Goal: Transaction & Acquisition: Purchase product/service

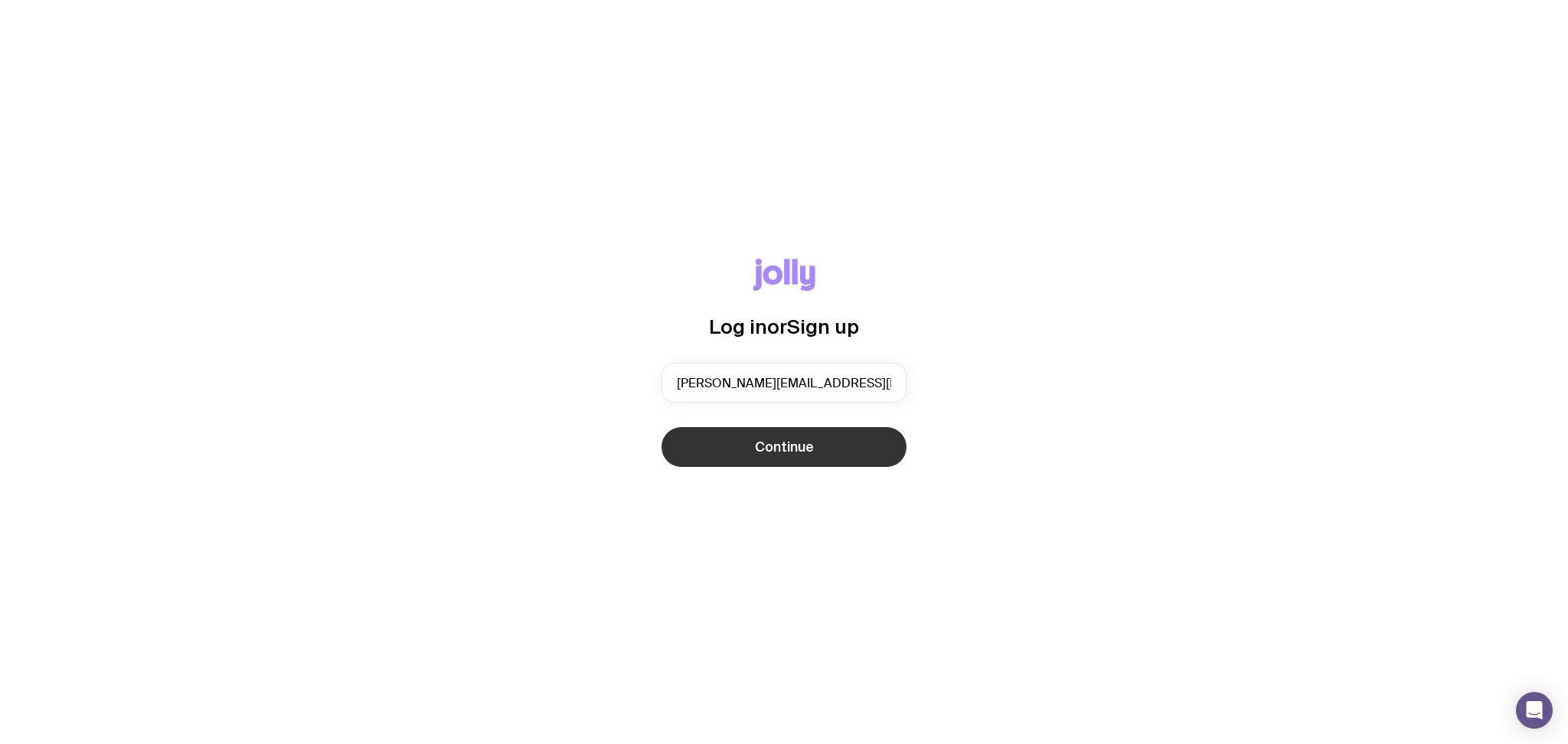
click at [804, 439] on span "Continue" at bounding box center [784, 447] width 59 height 18
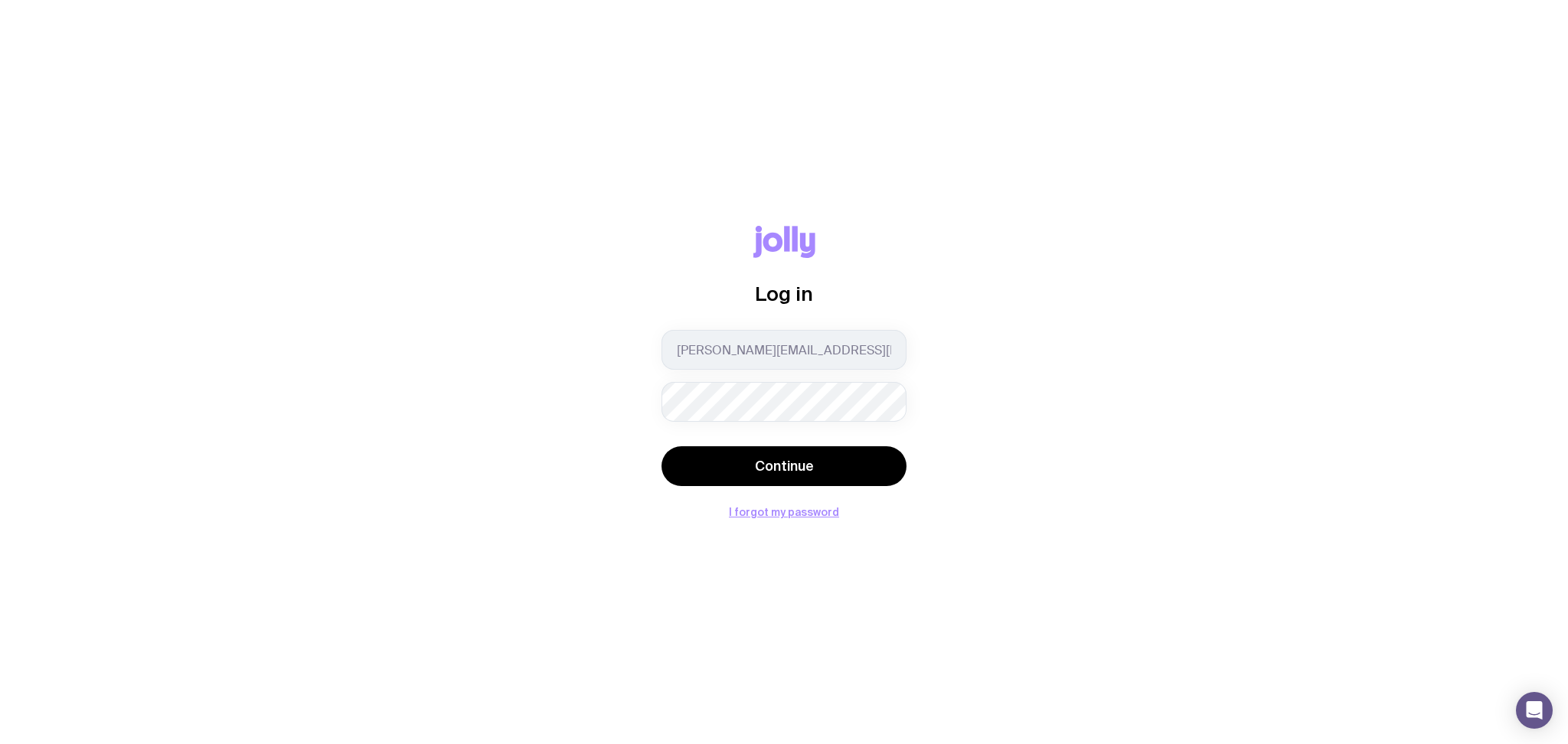
click at [771, 444] on form "kathrine.mendoza@hometime.io Continue" at bounding box center [784, 410] width 245 height 159
click at [771, 451] on button "Continue" at bounding box center [784, 467] width 245 height 40
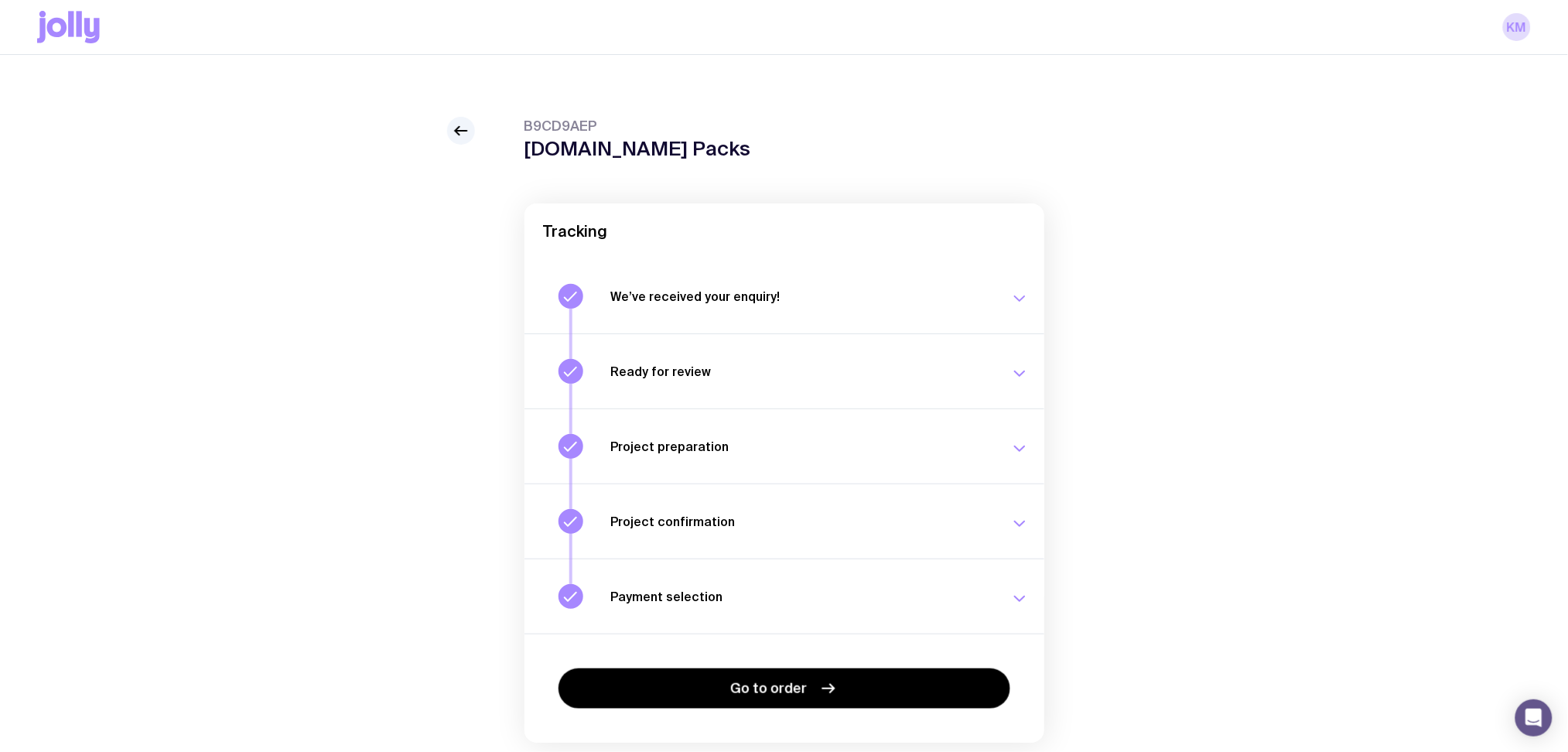
click at [923, 588] on div "Payment selection Choose your payment option to finalise your swag project. Fri…" at bounding box center [820, 597] width 418 height 24
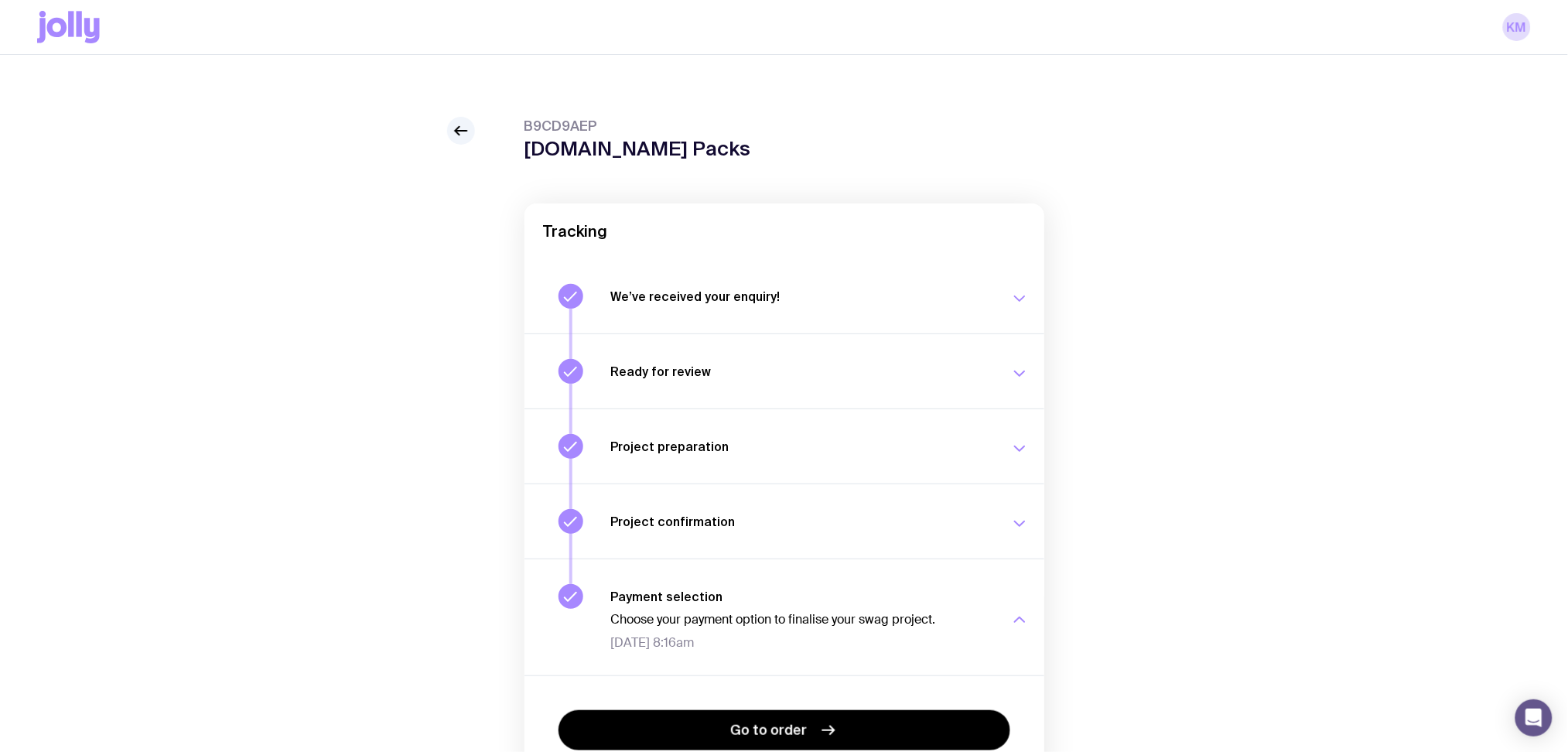
scroll to position [93, 0]
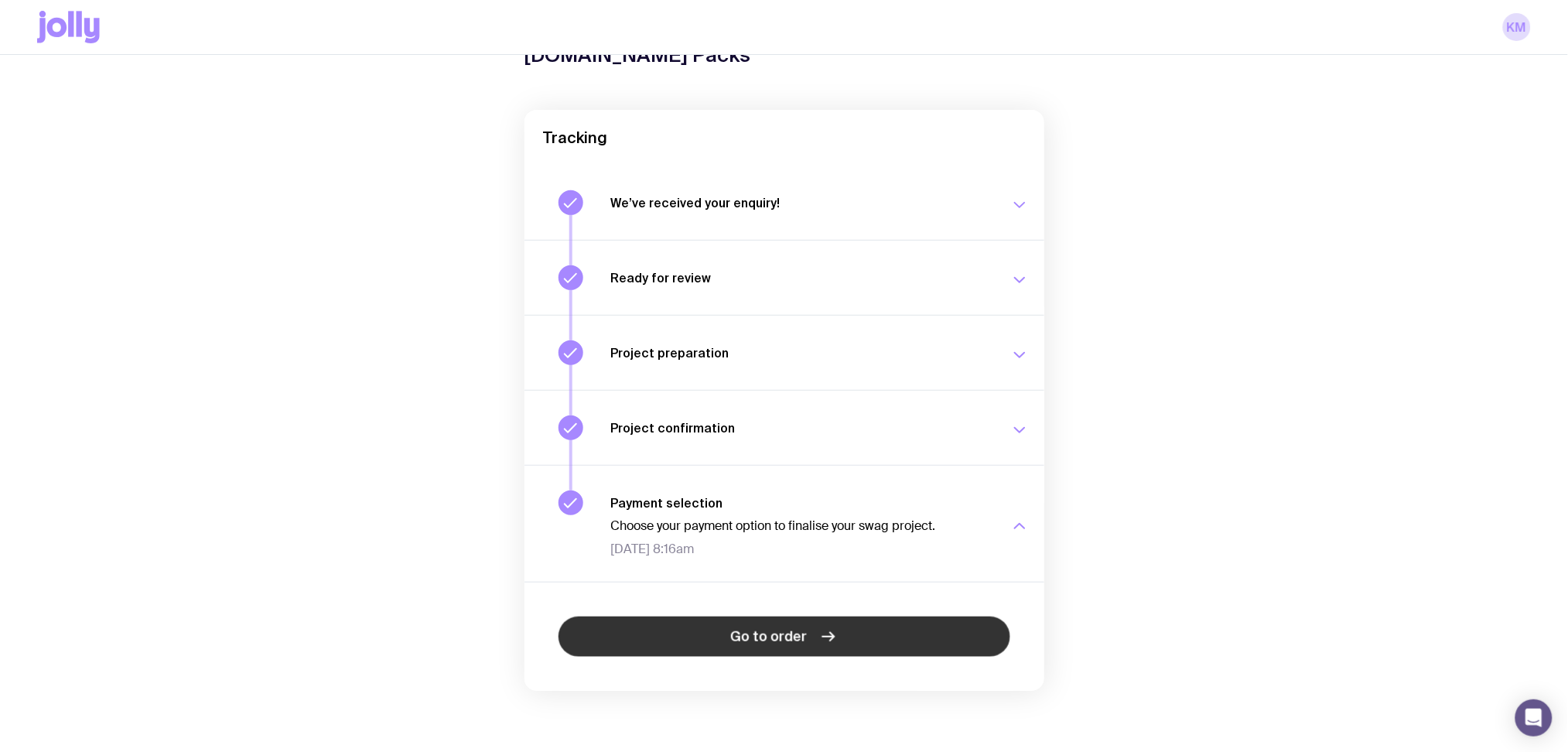
click at [802, 622] on link "Go to order" at bounding box center [785, 637] width 452 height 40
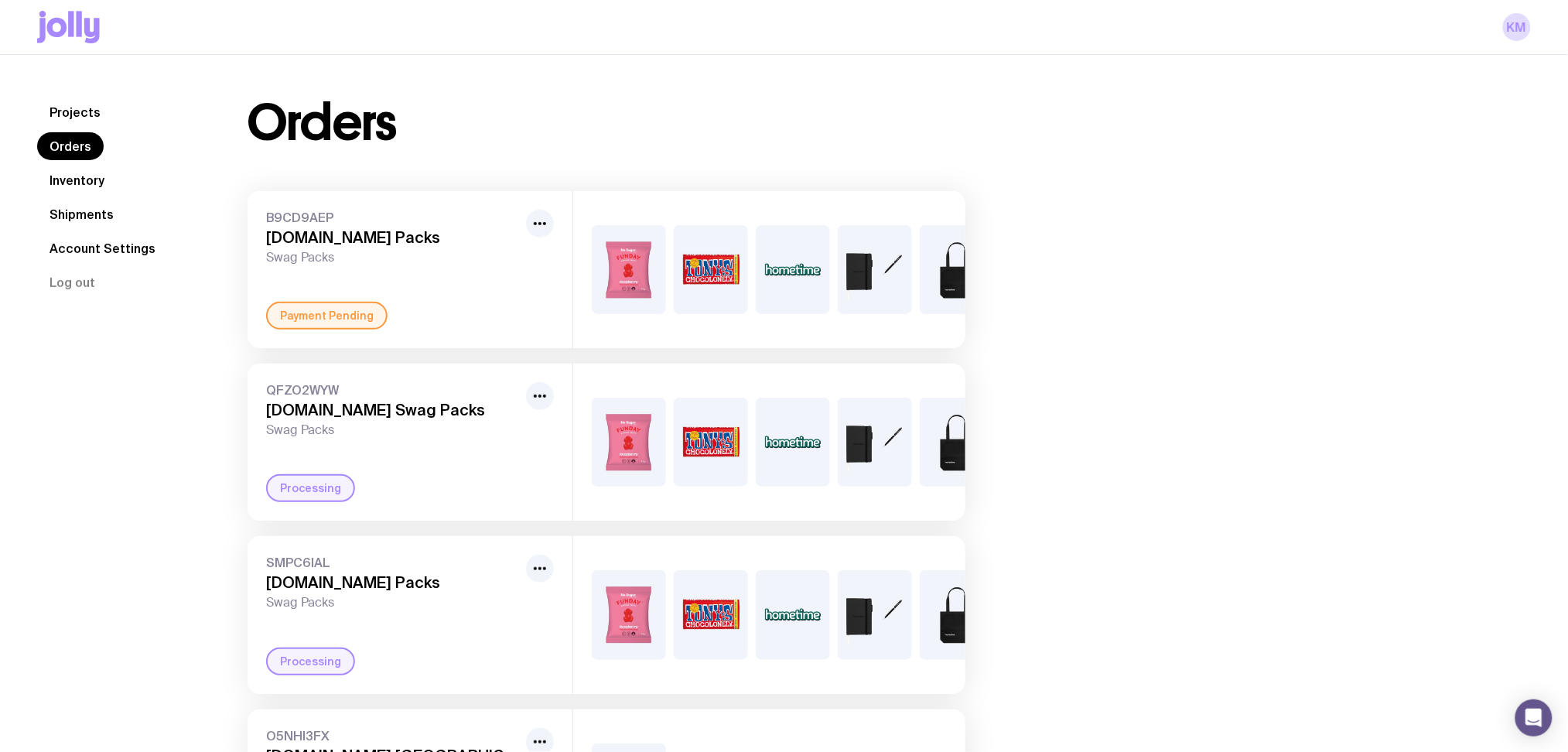
click at [320, 330] on div "Payment Pending" at bounding box center [327, 316] width 121 height 28
click at [546, 220] on icon "button" at bounding box center [540, 223] width 18 height 18
click at [83, 174] on link "Inventory" at bounding box center [77, 181] width 79 height 28
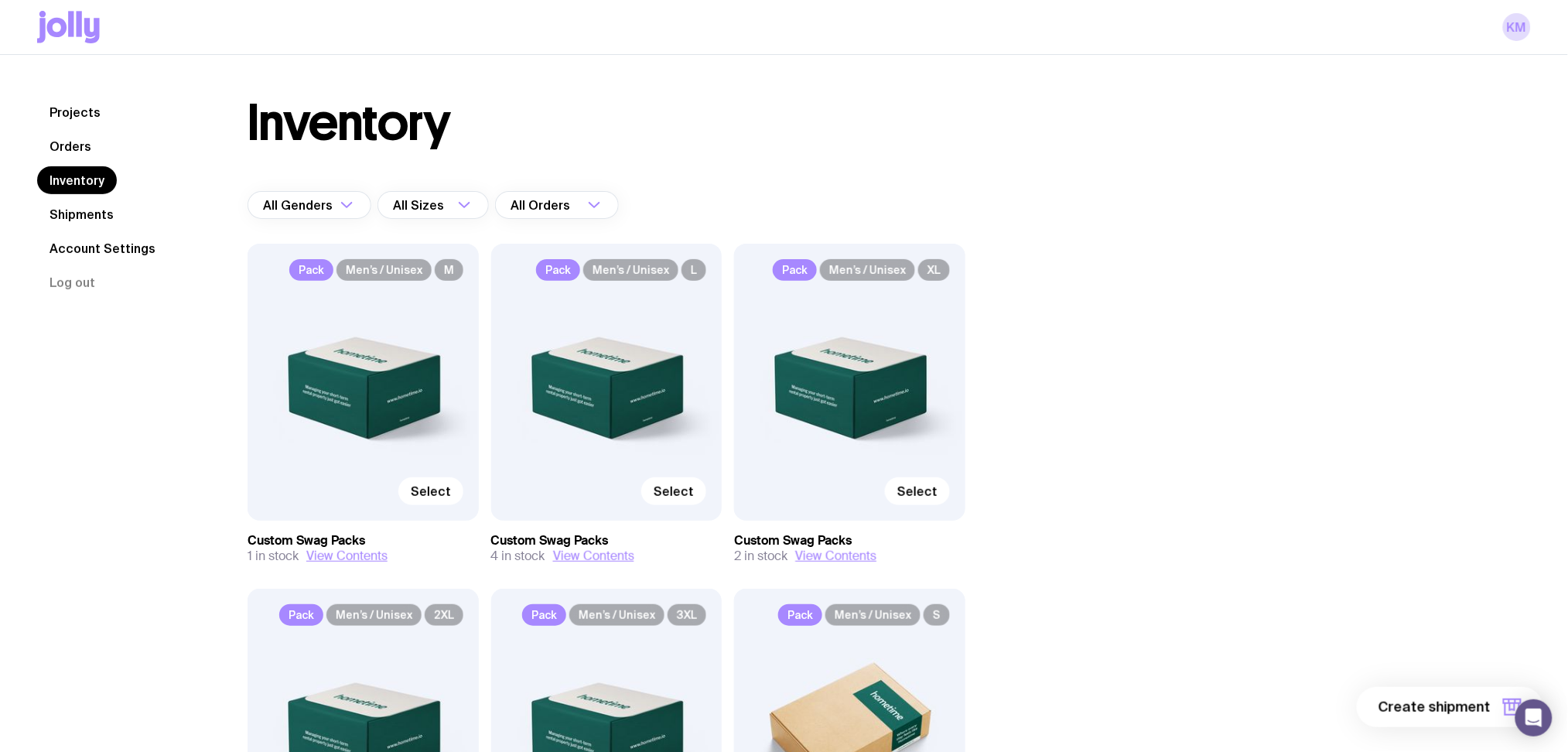
click at [88, 141] on link "Orders" at bounding box center [71, 147] width 66 height 28
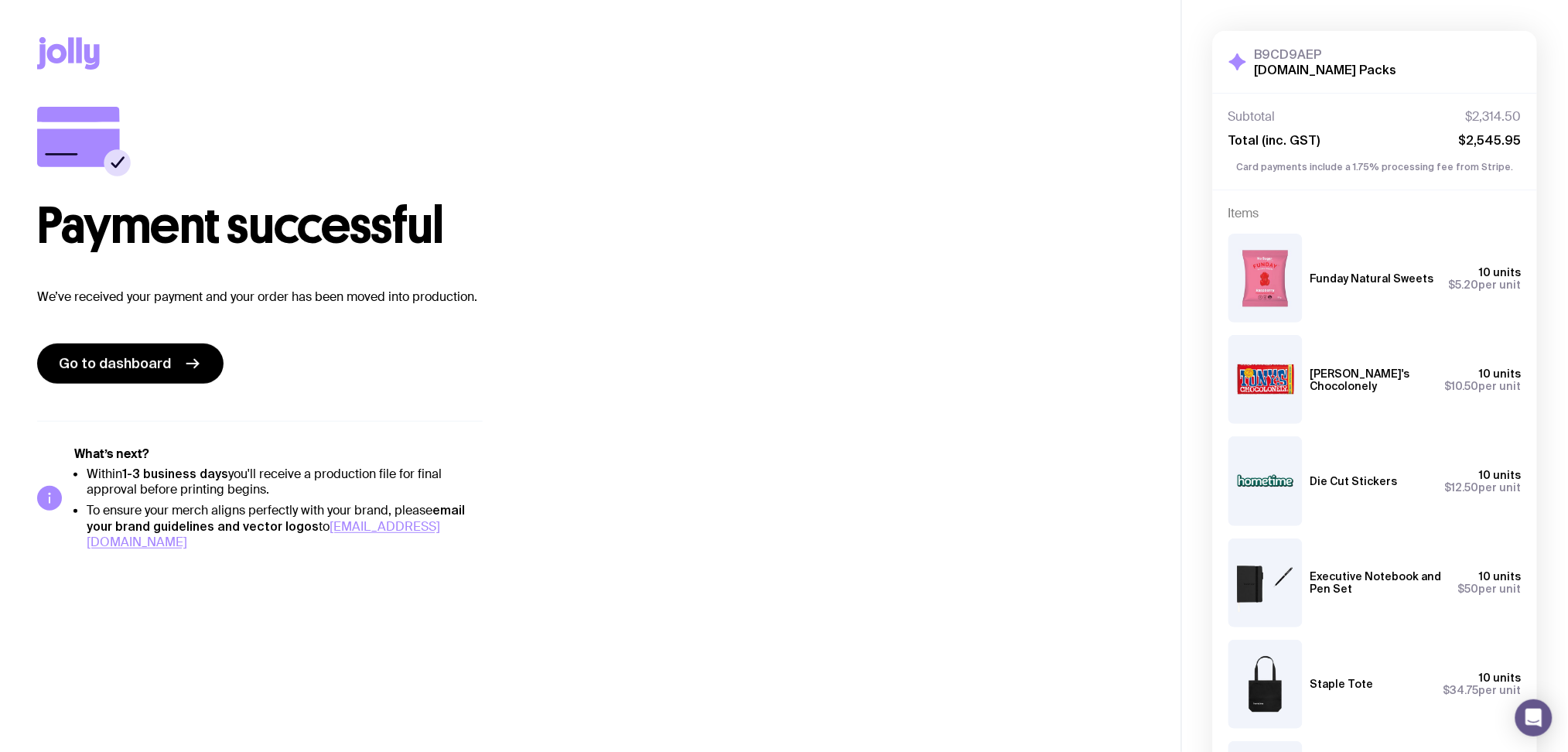
click at [1537, 686] on div "Items Funday Natural Sweets 10 units $5.20 per unit Tony's Chocolonely 10 units…" at bounding box center [1375, 671] width 324 height 961
click at [116, 372] on span "Go to dashboard" at bounding box center [114, 363] width 113 height 18
